Goal: Find specific page/section: Find specific page/section

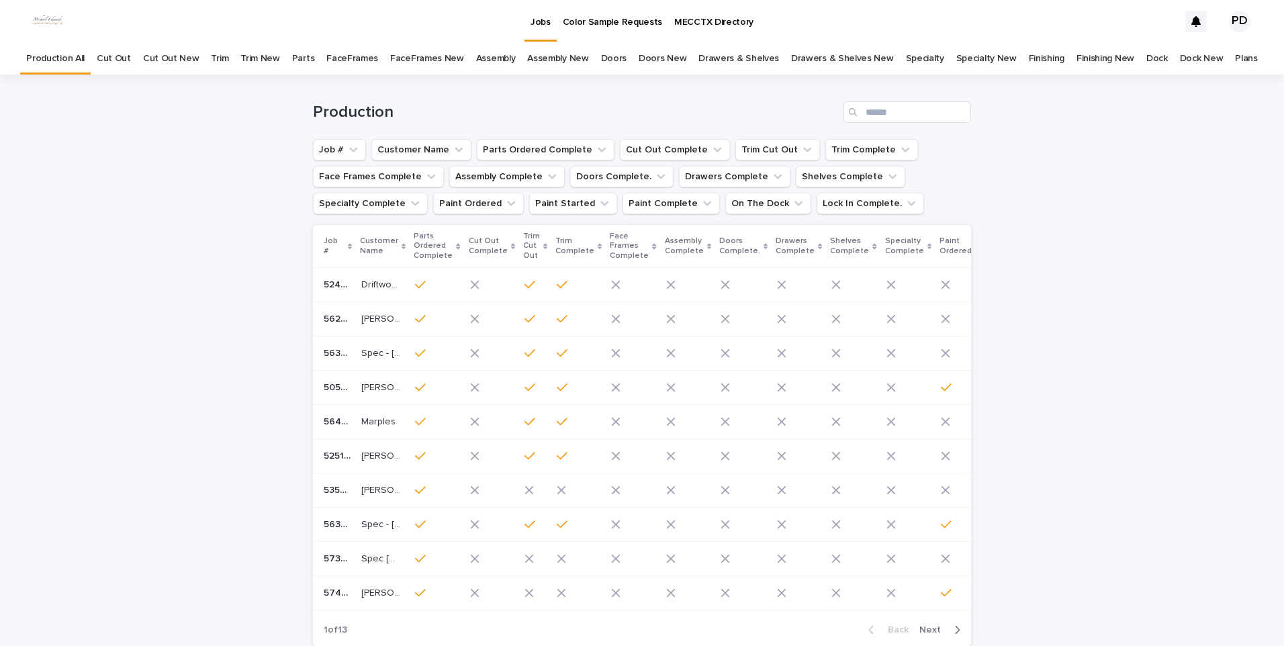
drag, startPoint x: 531, startPoint y: 21, endPoint x: 700, endPoint y: 217, distance: 258.6
click at [531, 21] on p "Jobs" at bounding box center [540, 14] width 20 height 28
click at [167, 410] on div "Loading... Saving… Loading... Saving… Production Job # Customer Name Parts Orde…" at bounding box center [642, 400] width 1284 height 650
click at [895, 111] on input "Search" at bounding box center [907, 111] width 128 height 21
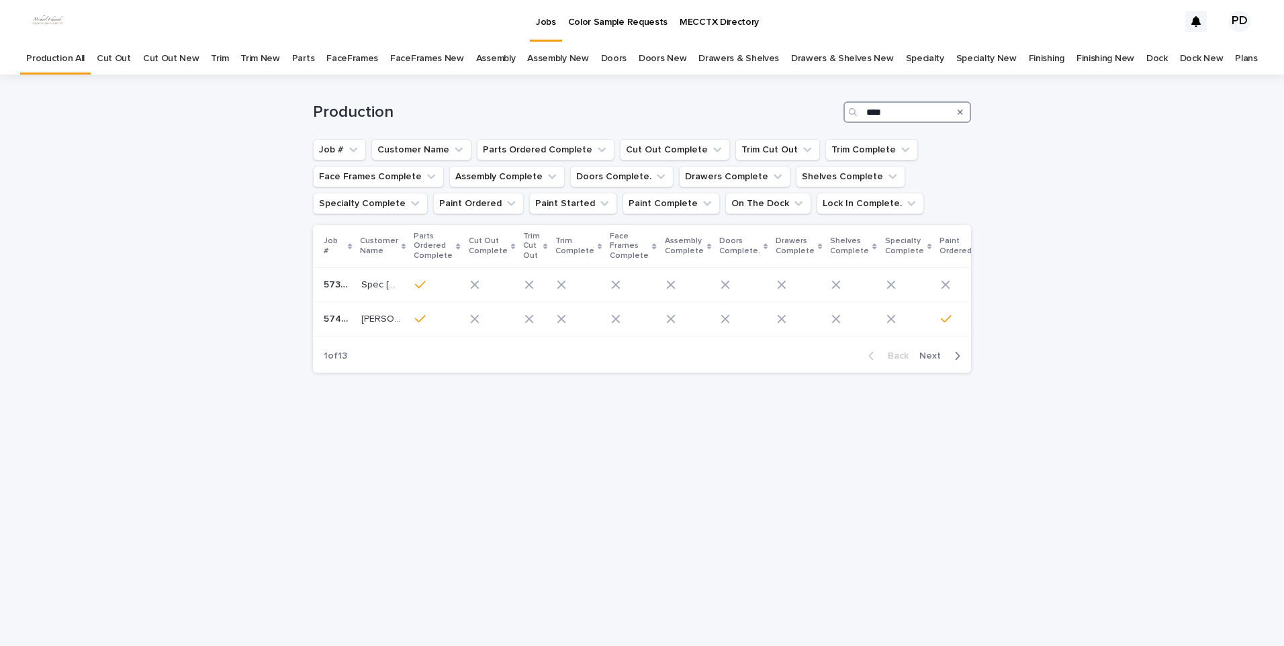
type input "****"
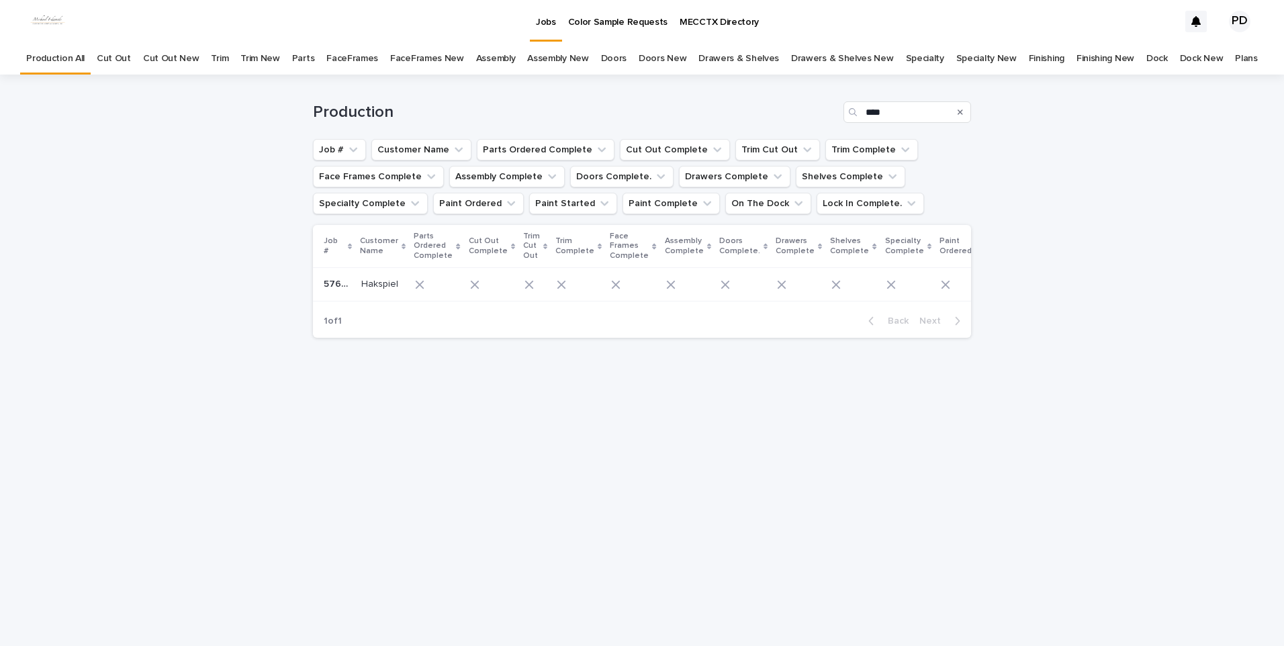
click at [371, 295] on td "Hakspiel Hakspiel" at bounding box center [383, 285] width 54 height 34
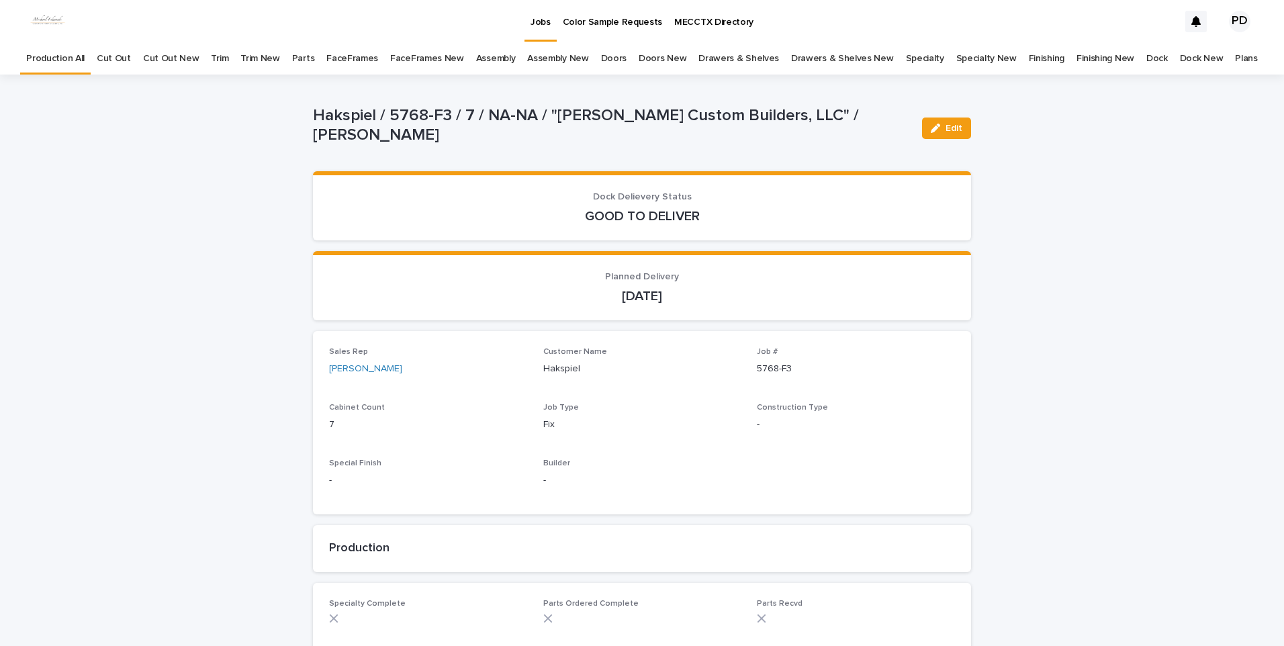
drag, startPoint x: 181, startPoint y: 344, endPoint x: 193, endPoint y: 329, distance: 20.0
